Goal: Task Accomplishment & Management: Complete application form

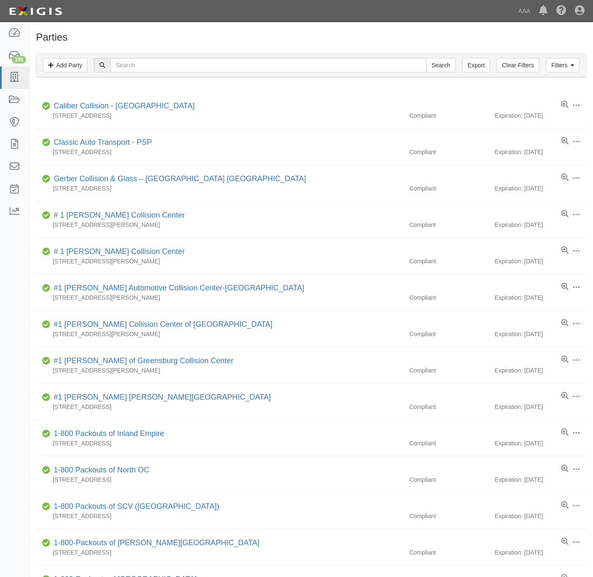
click at [291, 66] on input "text" at bounding box center [268, 65] width 316 height 14
type input "Hendrick"
click at [441, 68] on input "Search" at bounding box center [441, 65] width 30 height 14
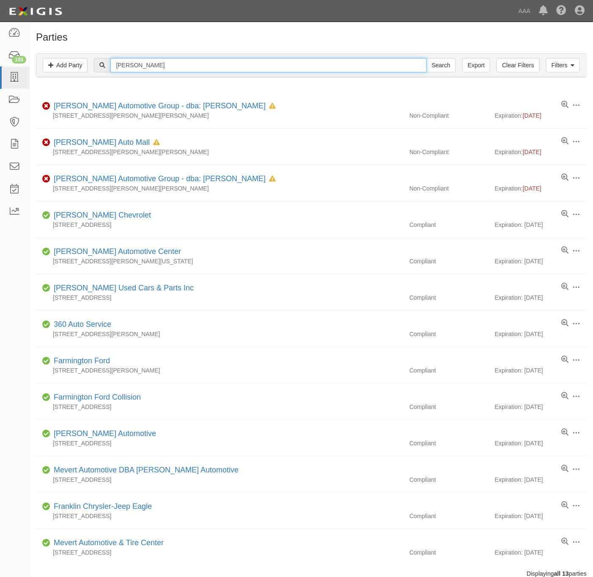
click at [146, 68] on input "Hendrick" at bounding box center [268, 65] width 316 height 14
paste input "onda Cars of McKinney"
type input "Honda Cars of McKinney"
click at [429, 69] on input "Search" at bounding box center [441, 65] width 30 height 14
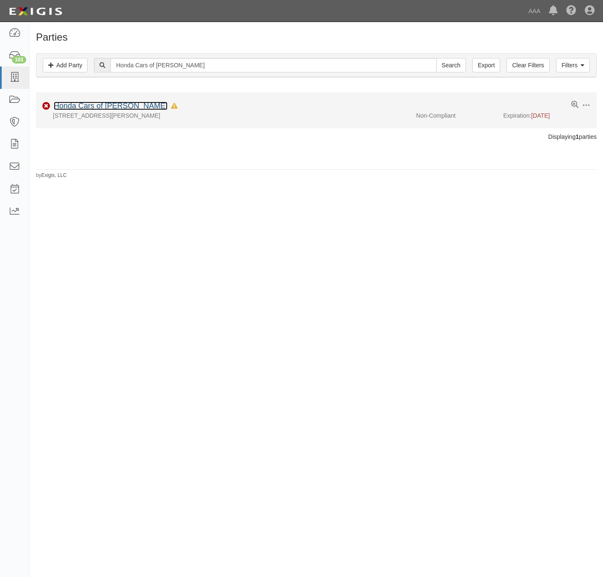
click at [80, 103] on link "Honda Cars of McKinney" at bounding box center [111, 106] width 114 height 8
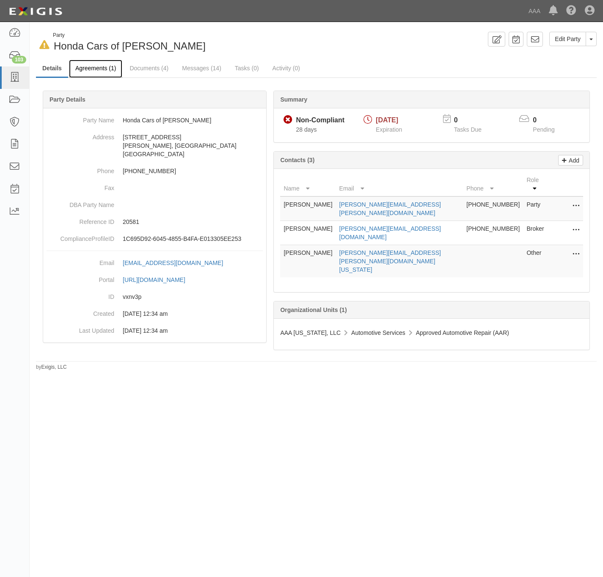
click at [94, 66] on link "Agreements (1)" at bounding box center [95, 69] width 53 height 18
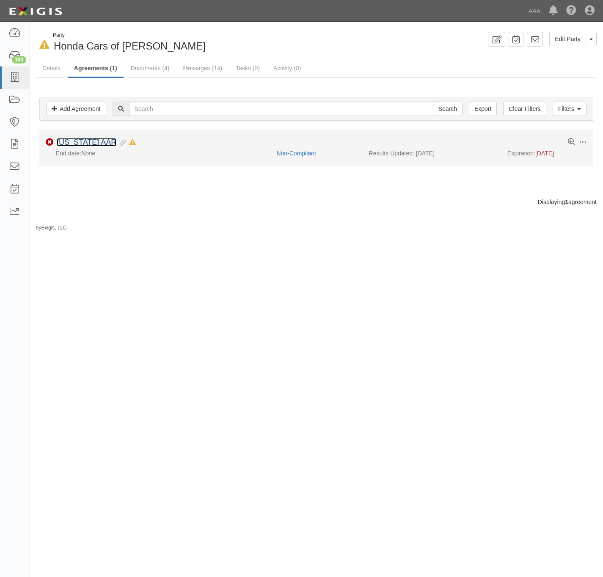
click at [82, 143] on link "[US_STATE] AAR" at bounding box center [87, 142] width 60 height 8
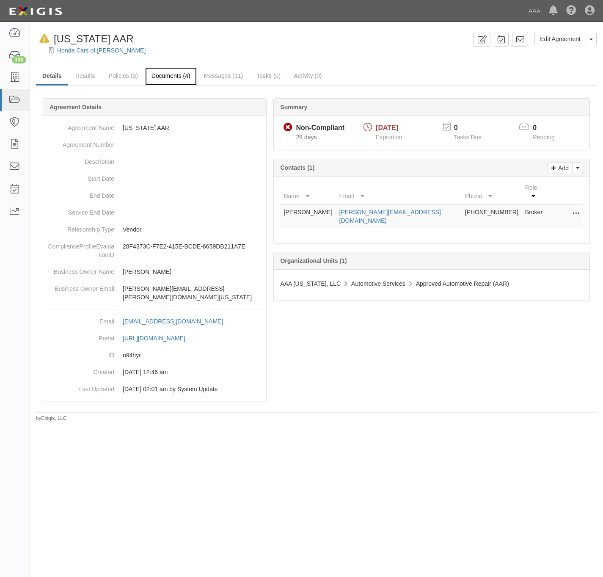
click at [168, 80] on link "Documents (4)" at bounding box center [171, 76] width 52 height 18
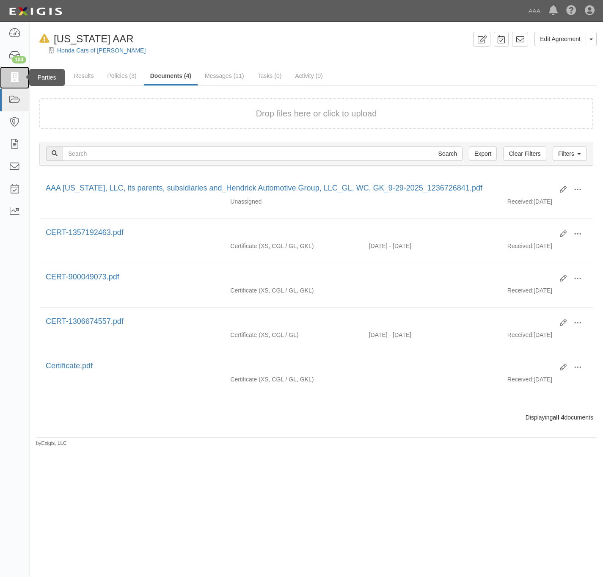
click at [8, 77] on icon at bounding box center [14, 78] width 12 height 10
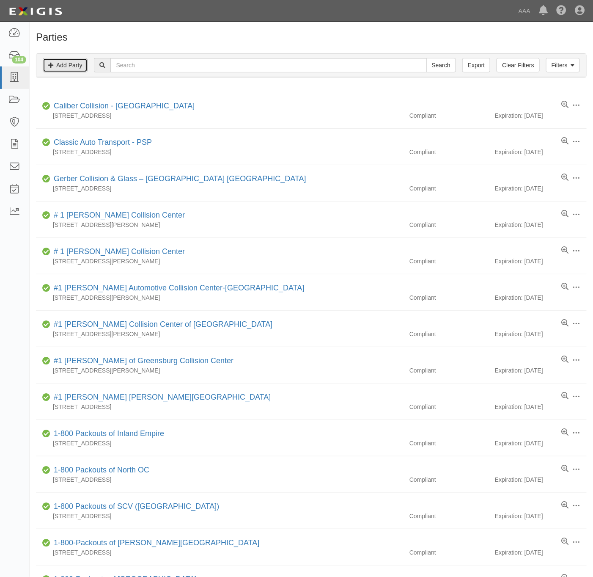
click at [61, 64] on link "Add Party" at bounding box center [65, 65] width 45 height 14
